Goal: Information Seeking & Learning: Learn about a topic

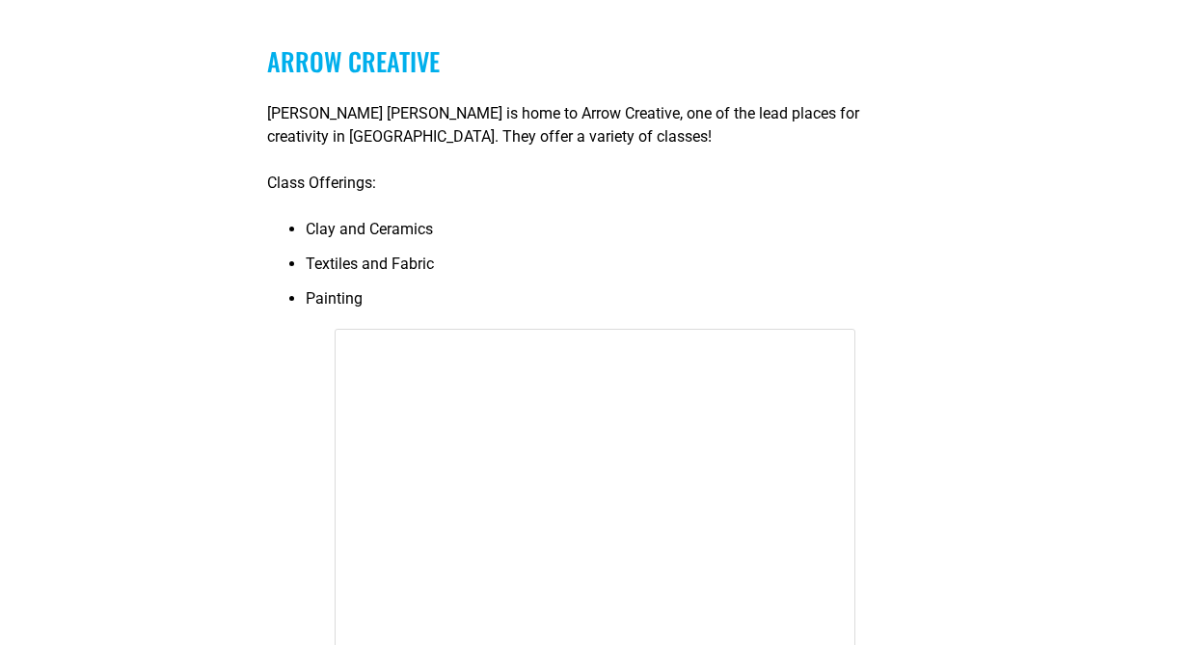
scroll to position [764, 0]
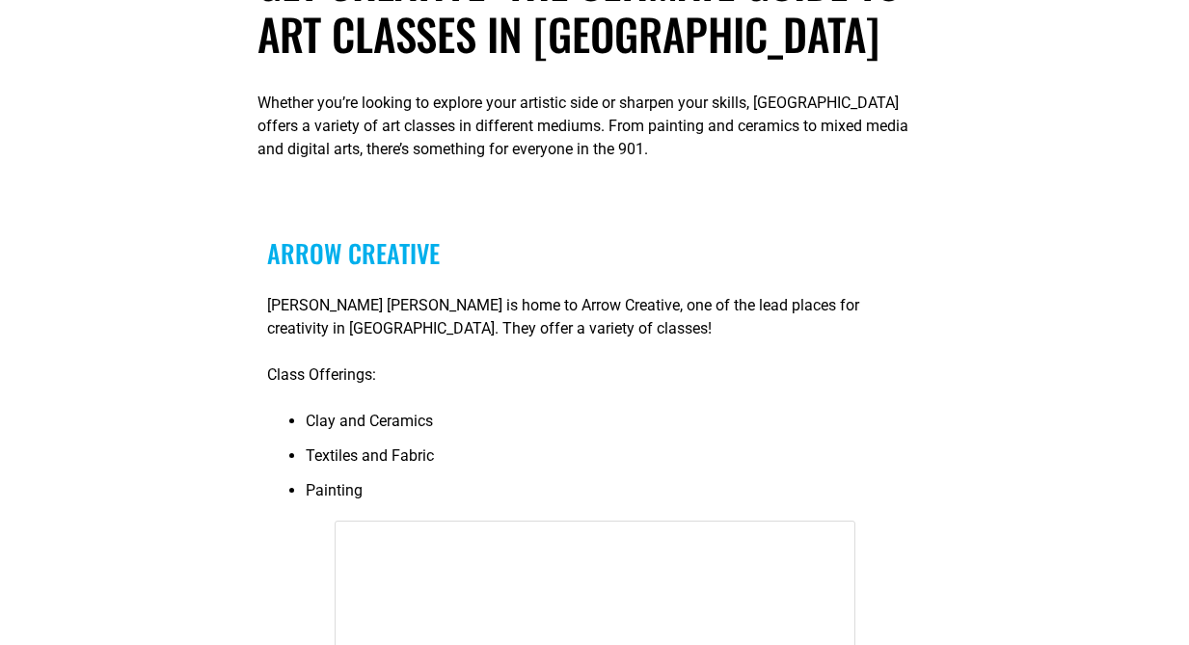
click at [396, 252] on link "Arrow Creative" at bounding box center [353, 253] width 173 height 38
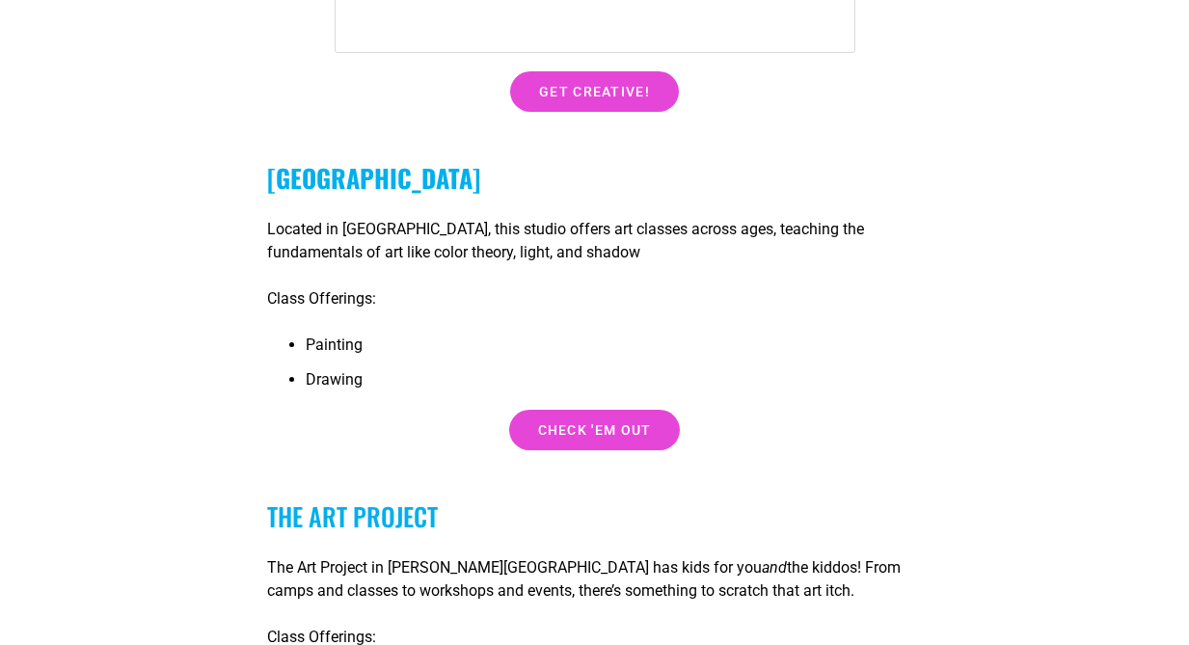
scroll to position [2081, 0]
click at [412, 178] on strong "[GEOGRAPHIC_DATA]" at bounding box center [373, 177] width 213 height 38
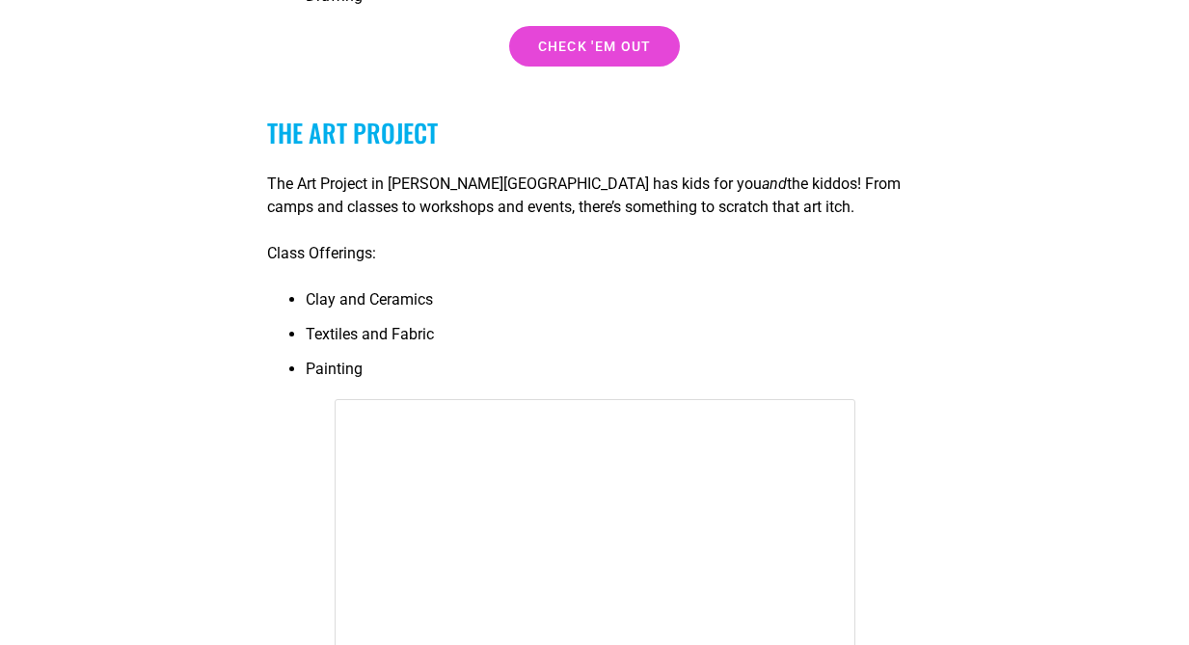
scroll to position [2450, 0]
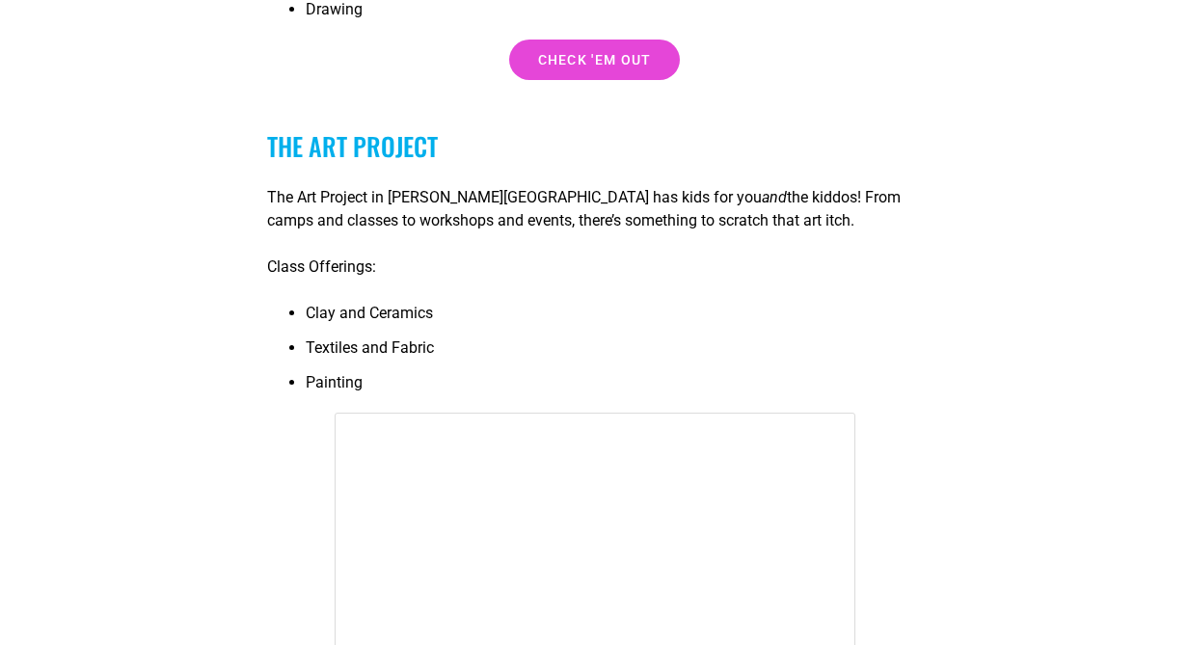
click at [342, 142] on link "The Art Project" at bounding box center [352, 146] width 171 height 38
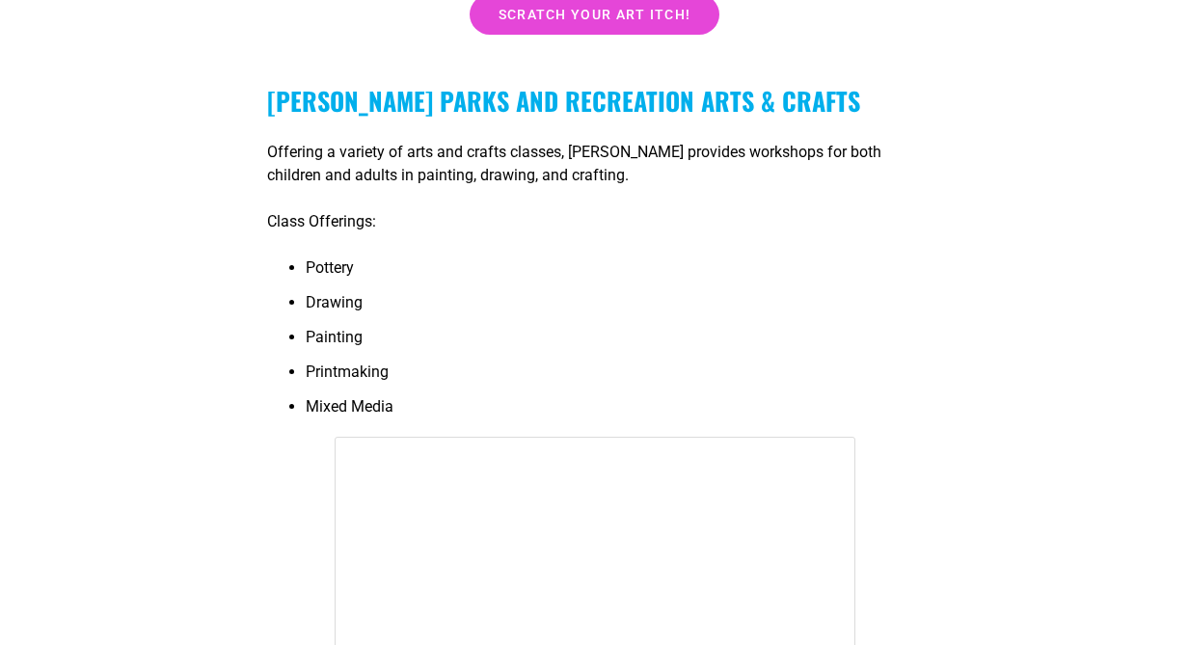
scroll to position [3521, 0]
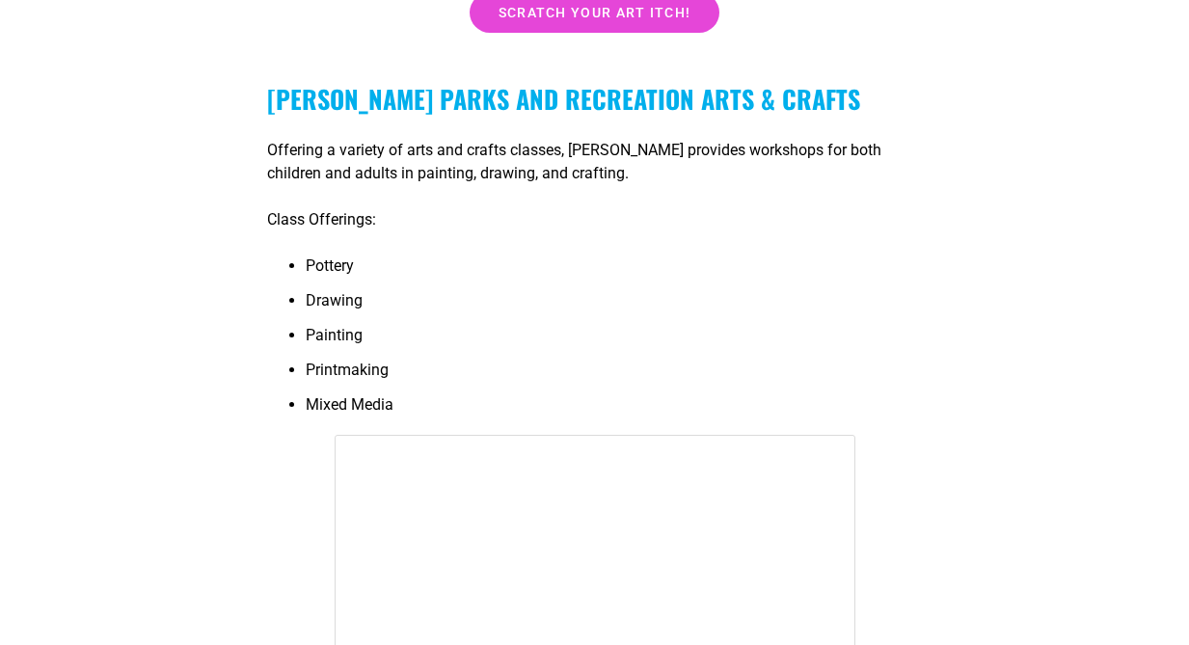
click at [533, 93] on strong "[PERSON_NAME] Parks and Recreation Arts & Crafts" at bounding box center [563, 99] width 593 height 38
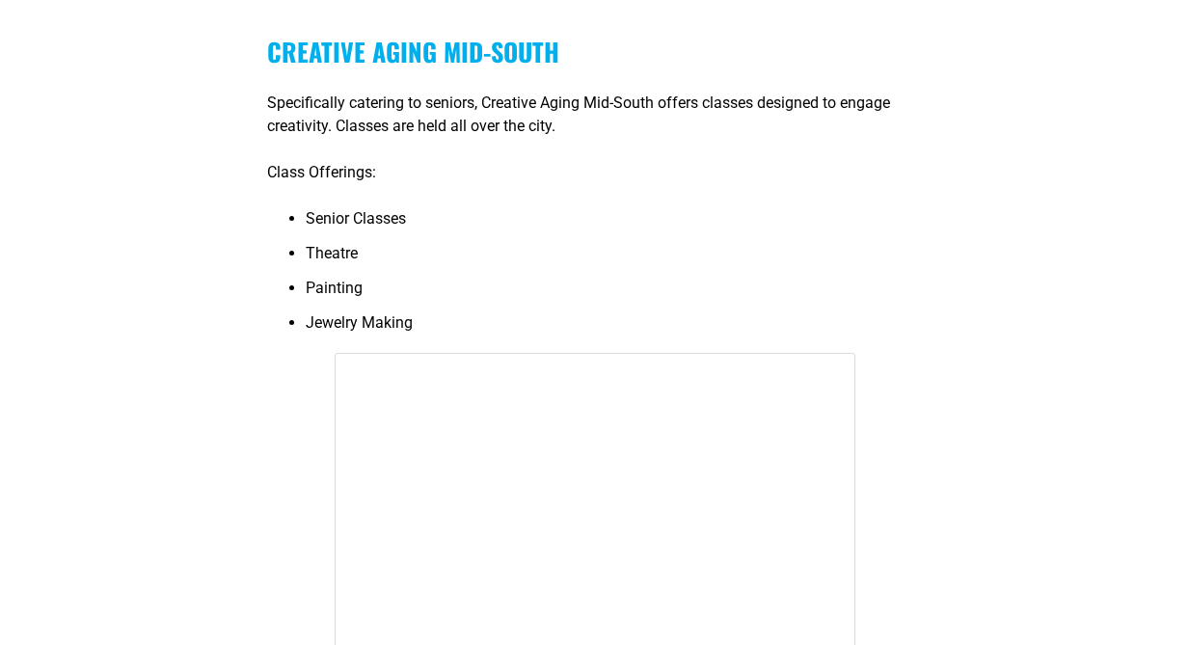
scroll to position [7475, 0]
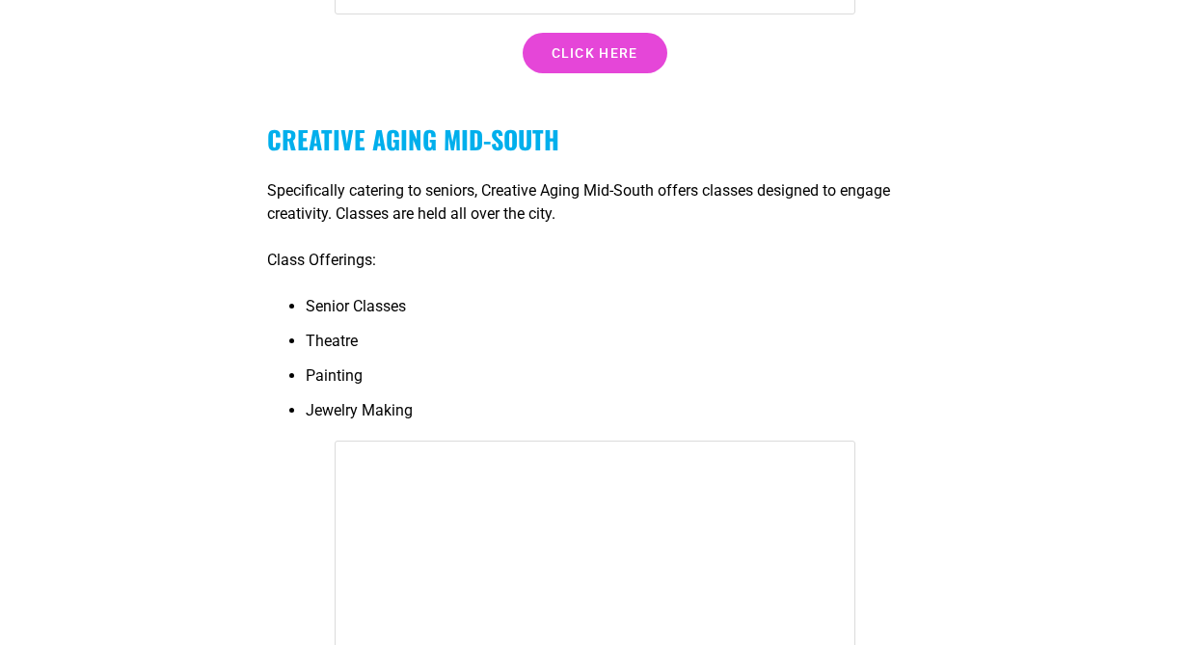
click at [433, 136] on strong "Creative Aging Mid-South" at bounding box center [413, 140] width 292 height 38
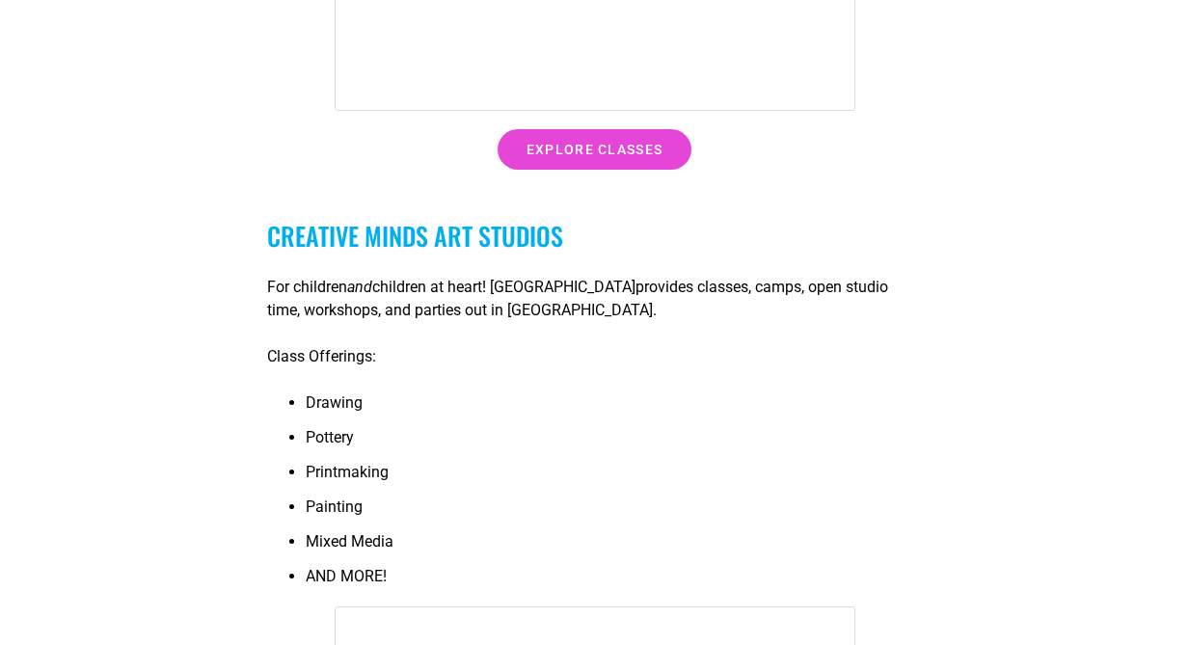
scroll to position [8553, 0]
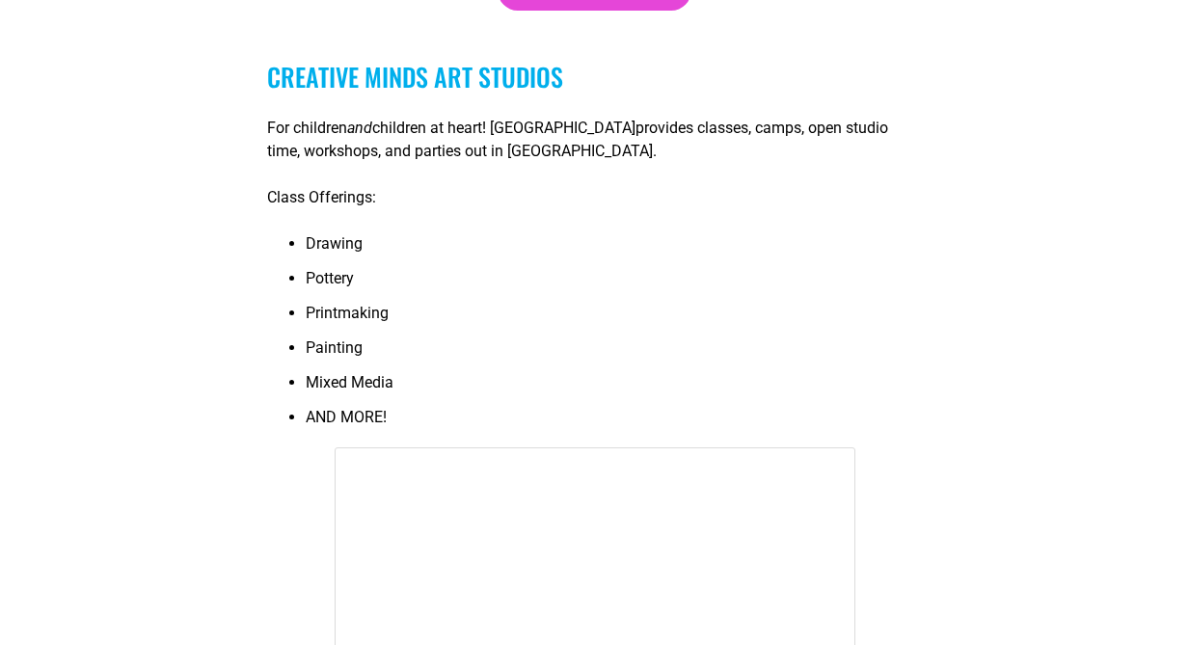
click at [420, 80] on span "Creative Minds Art Studios" at bounding box center [415, 77] width 296 height 38
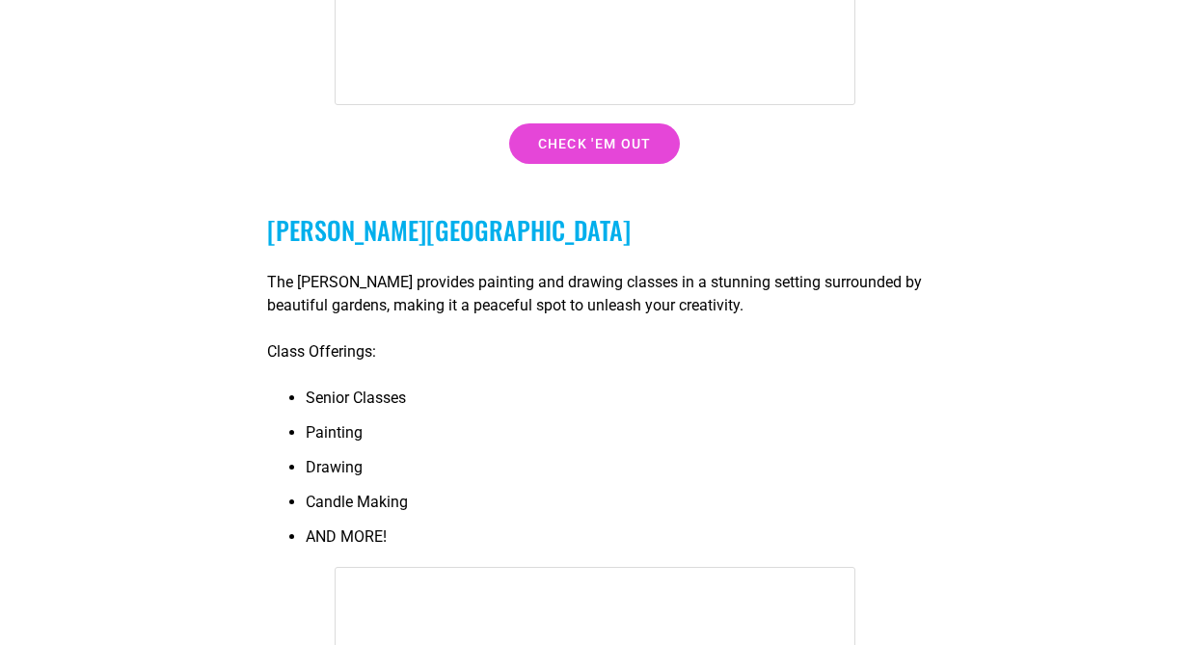
scroll to position [9860, 0]
click at [424, 227] on span "[PERSON_NAME][GEOGRAPHIC_DATA]" at bounding box center [448, 229] width 363 height 38
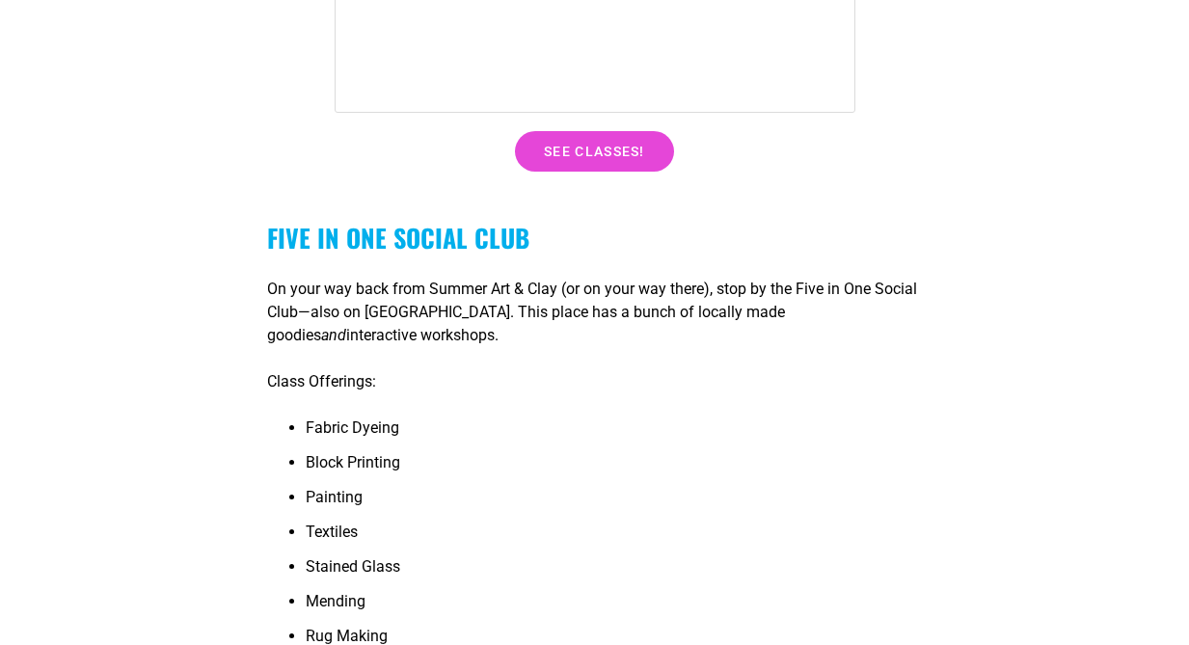
scroll to position [11247, 0]
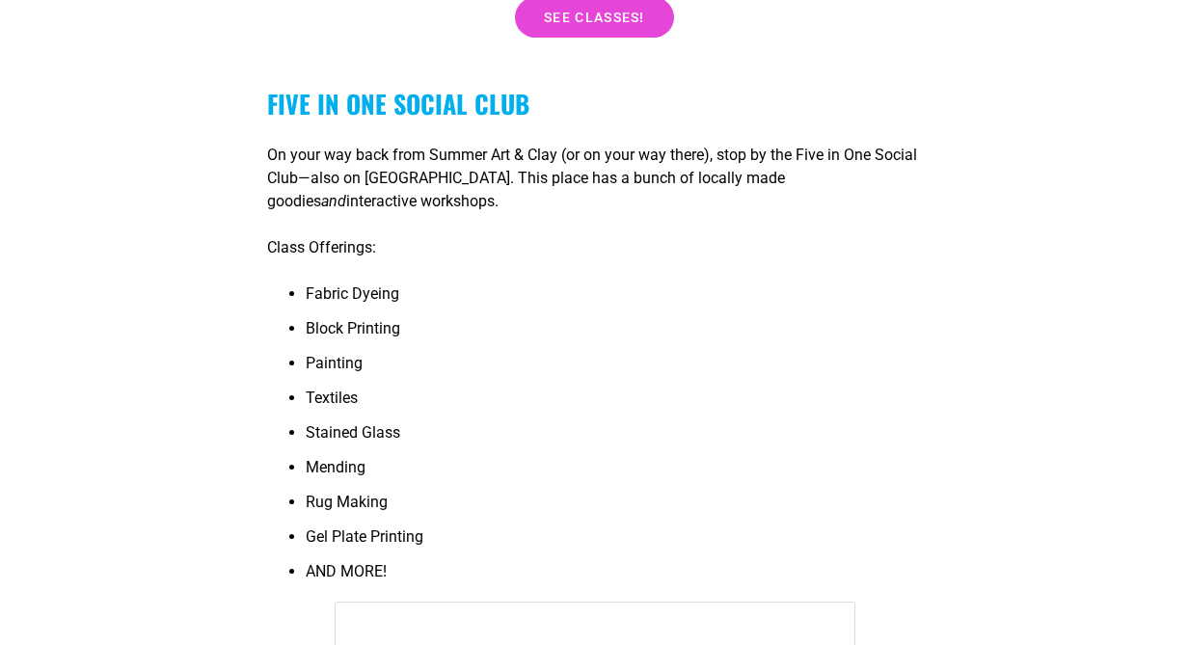
click at [309, 102] on strong "Five in One Social Club" at bounding box center [398, 104] width 262 height 38
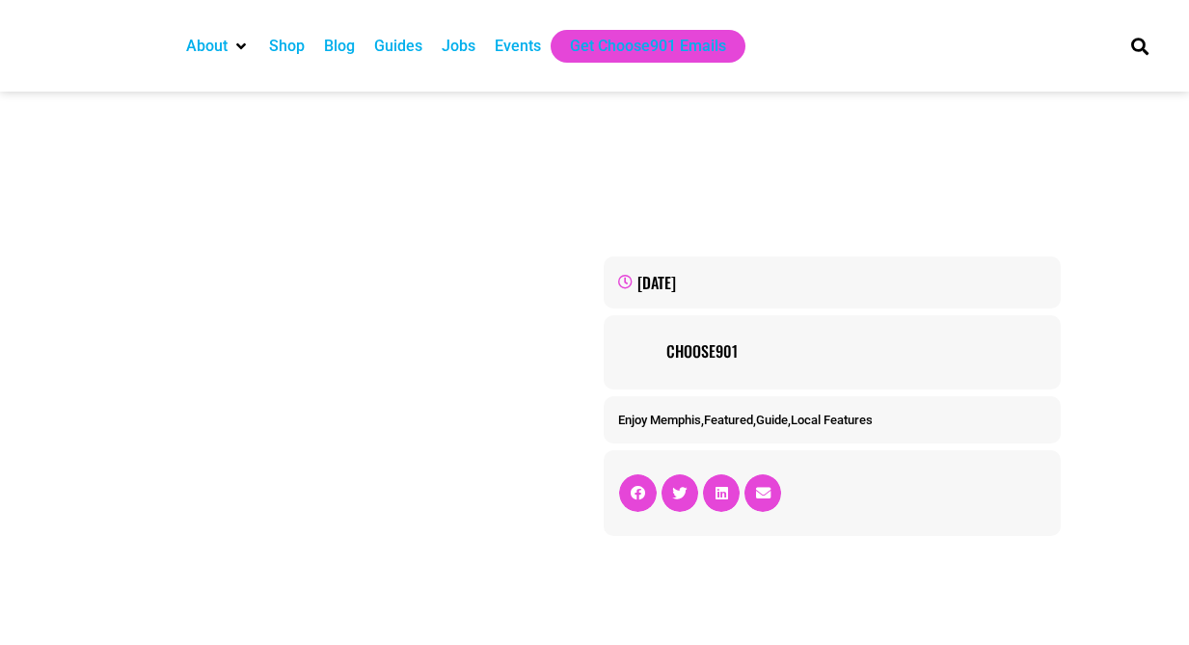
scroll to position [10027, 0]
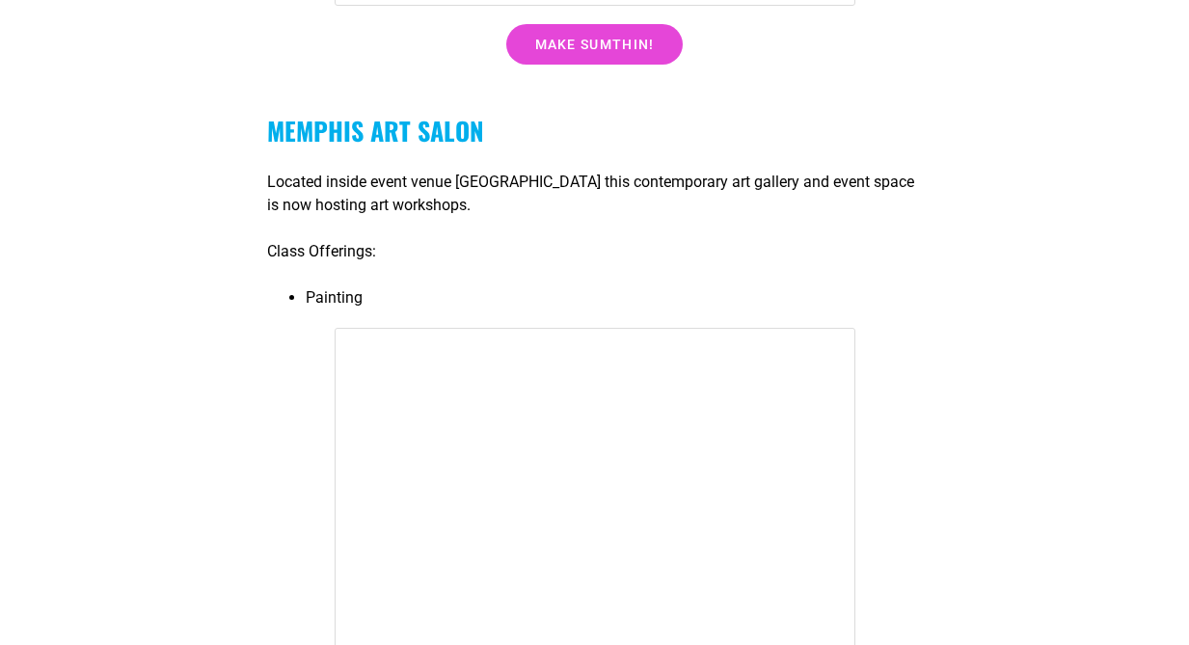
scroll to position [12611, 0]
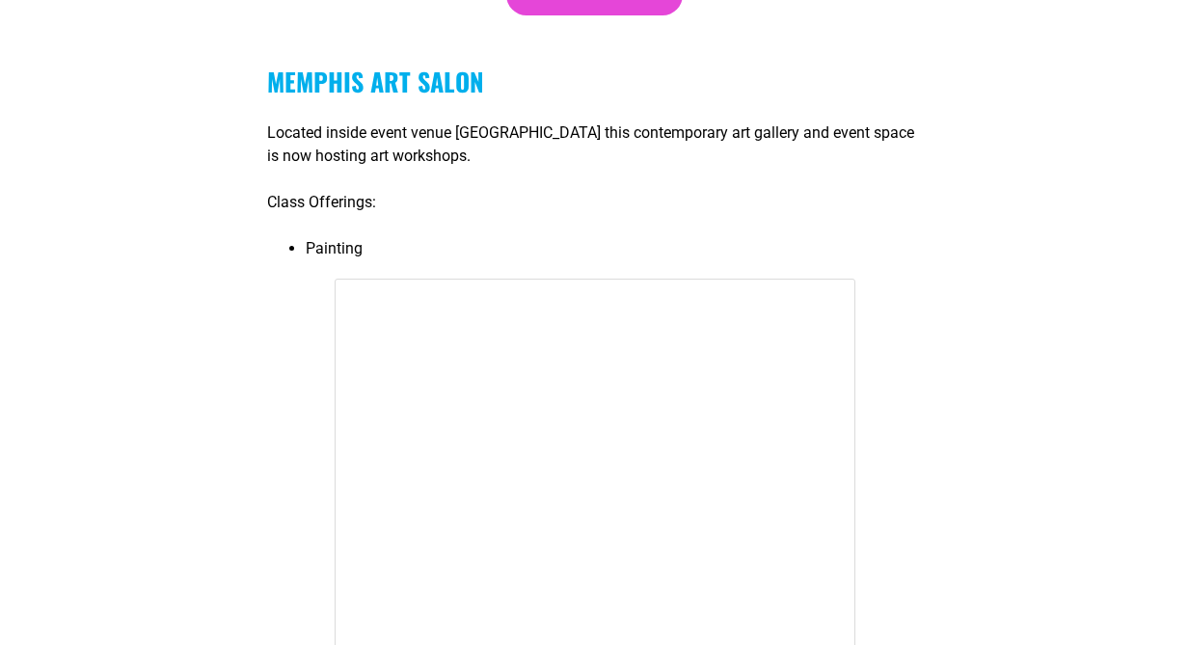
click at [413, 90] on strong "Memphis Art Salon" at bounding box center [375, 82] width 217 height 38
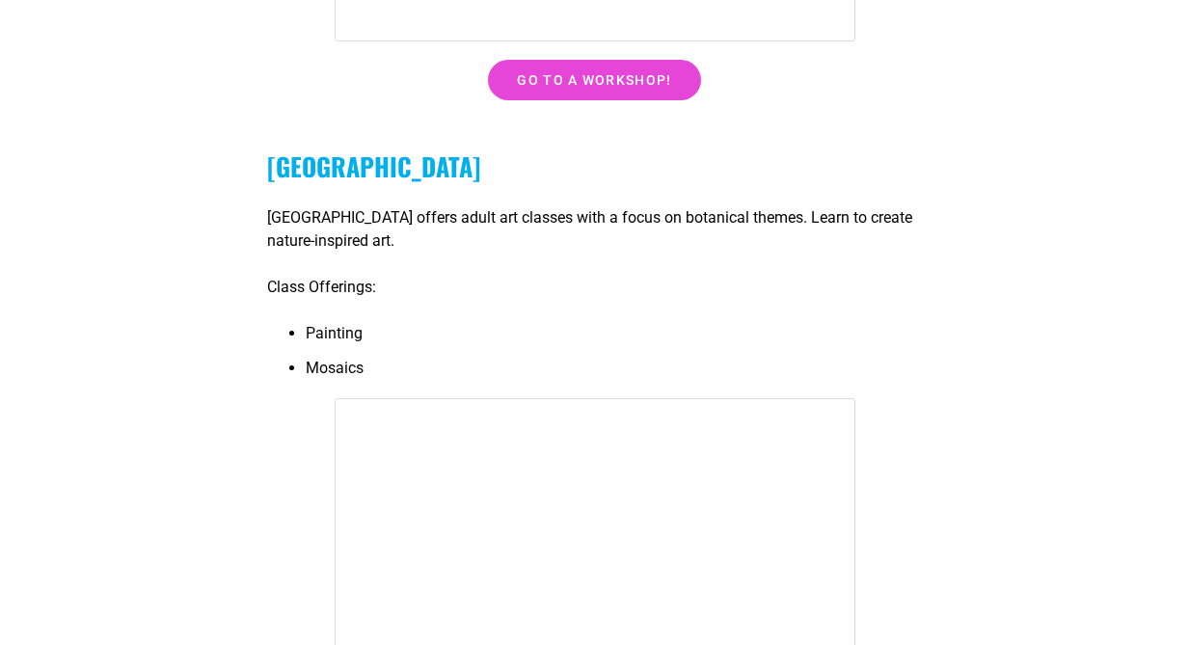
scroll to position [13706, 0]
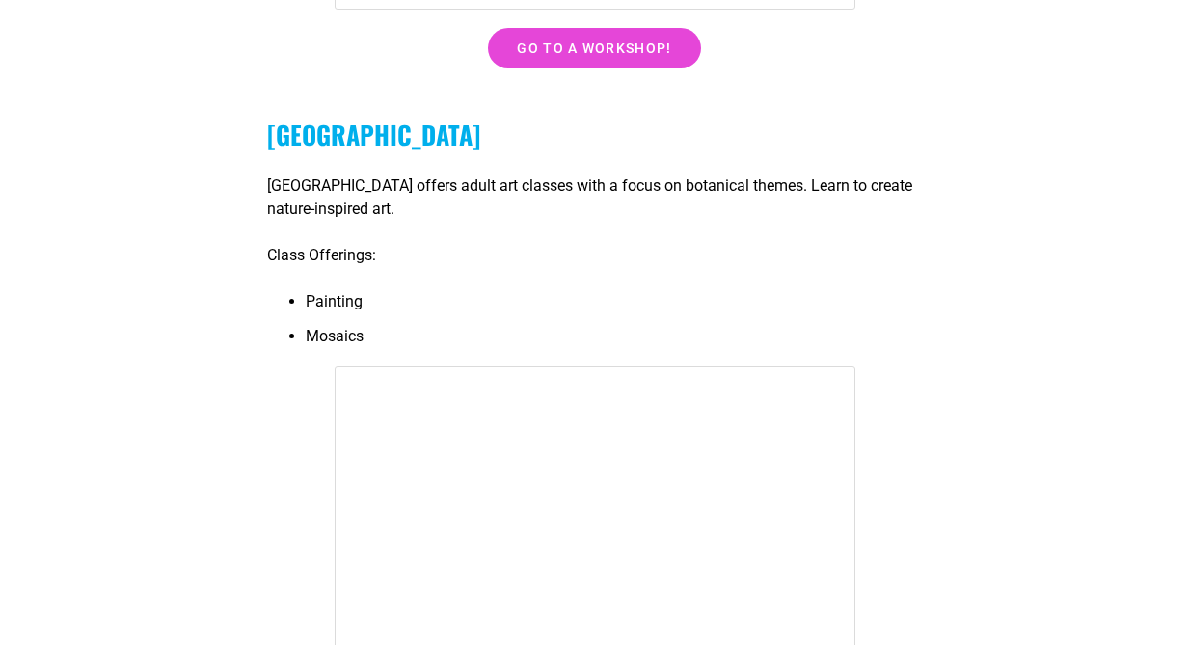
click at [411, 143] on strong "[GEOGRAPHIC_DATA]" at bounding box center [373, 135] width 213 height 38
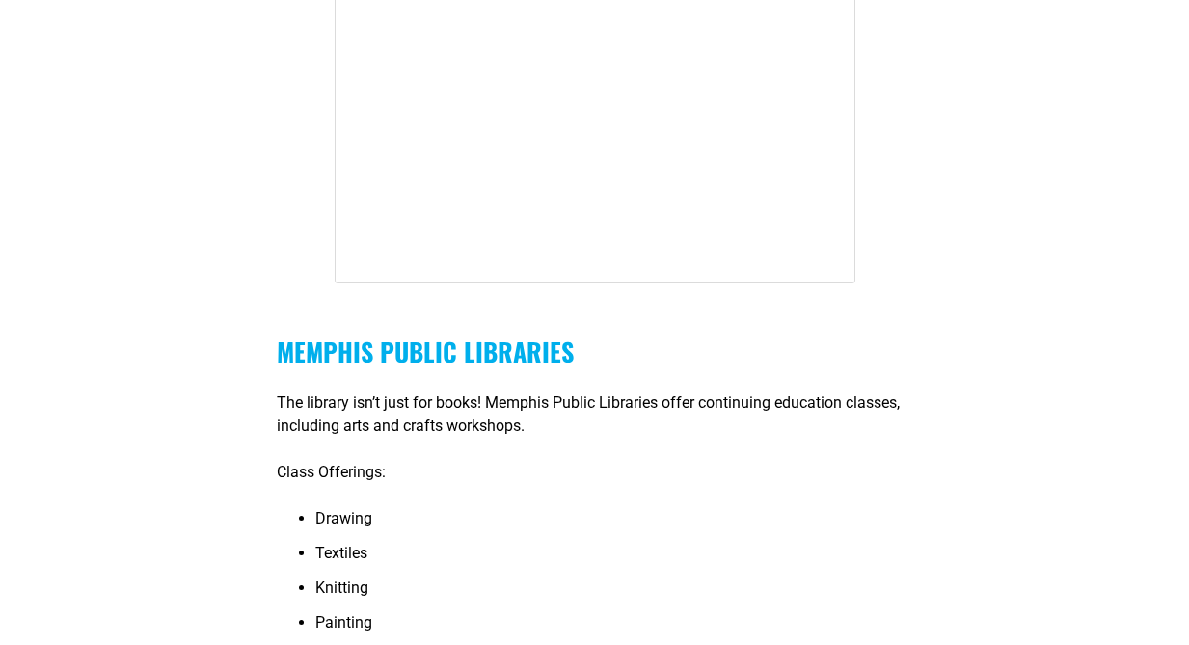
scroll to position [16792, 0]
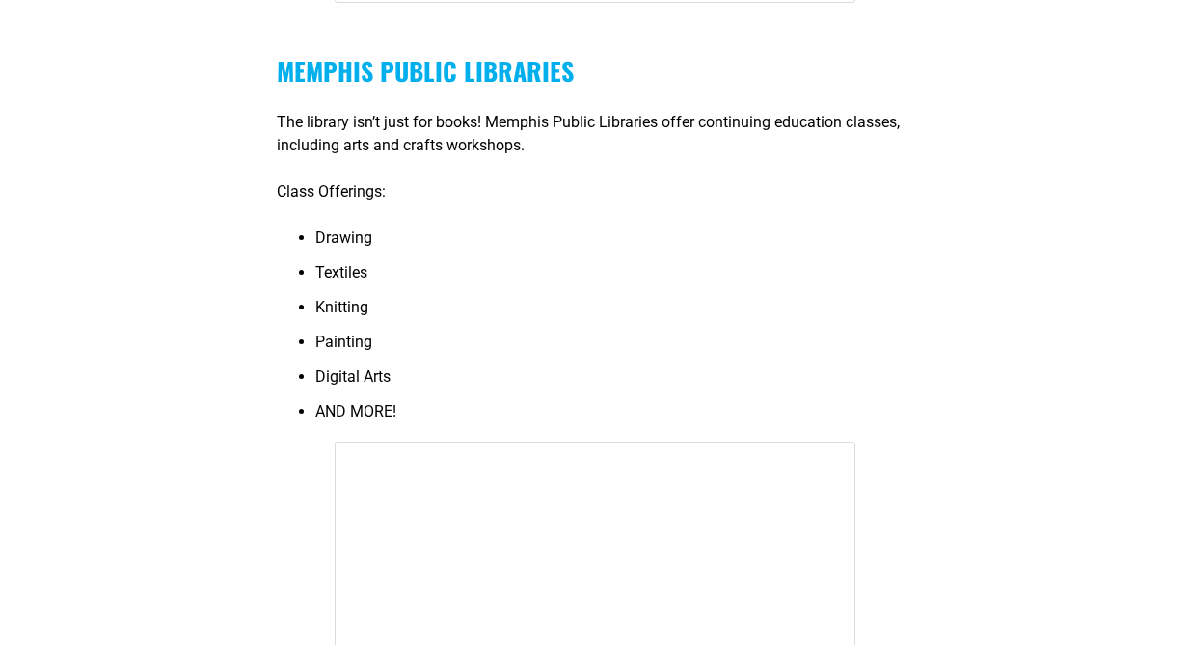
click at [416, 77] on strong "Memphis Public Libraries" at bounding box center [425, 71] width 297 height 38
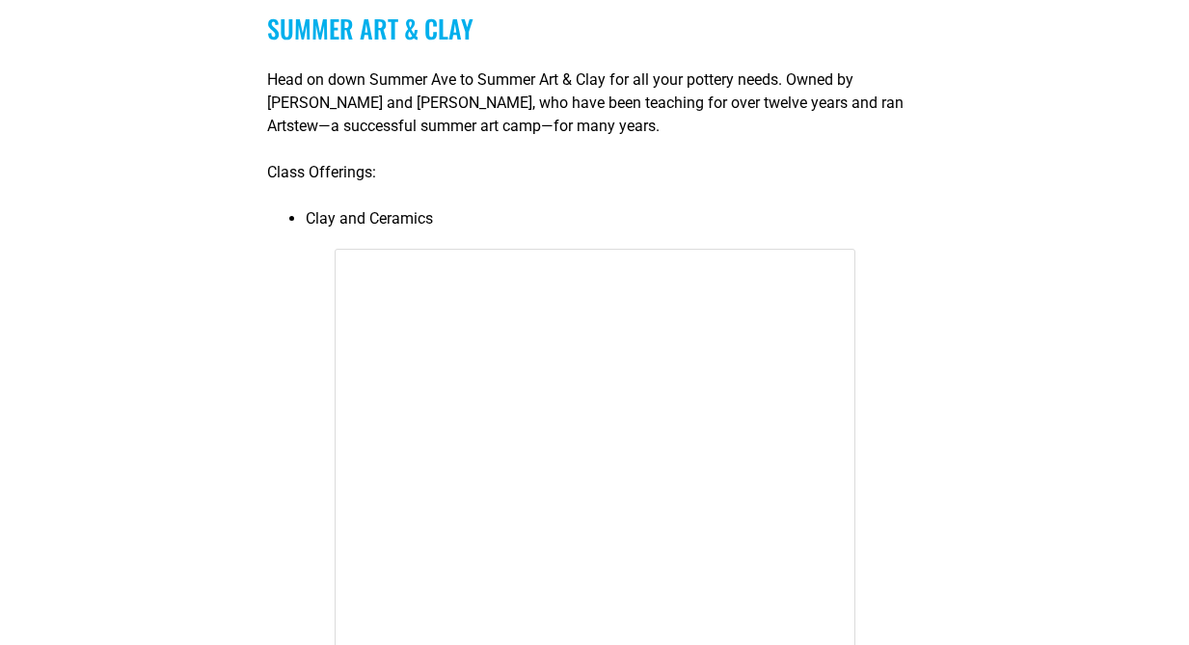
scroll to position [22252, 0]
